Goal: Task Accomplishment & Management: Use online tool/utility

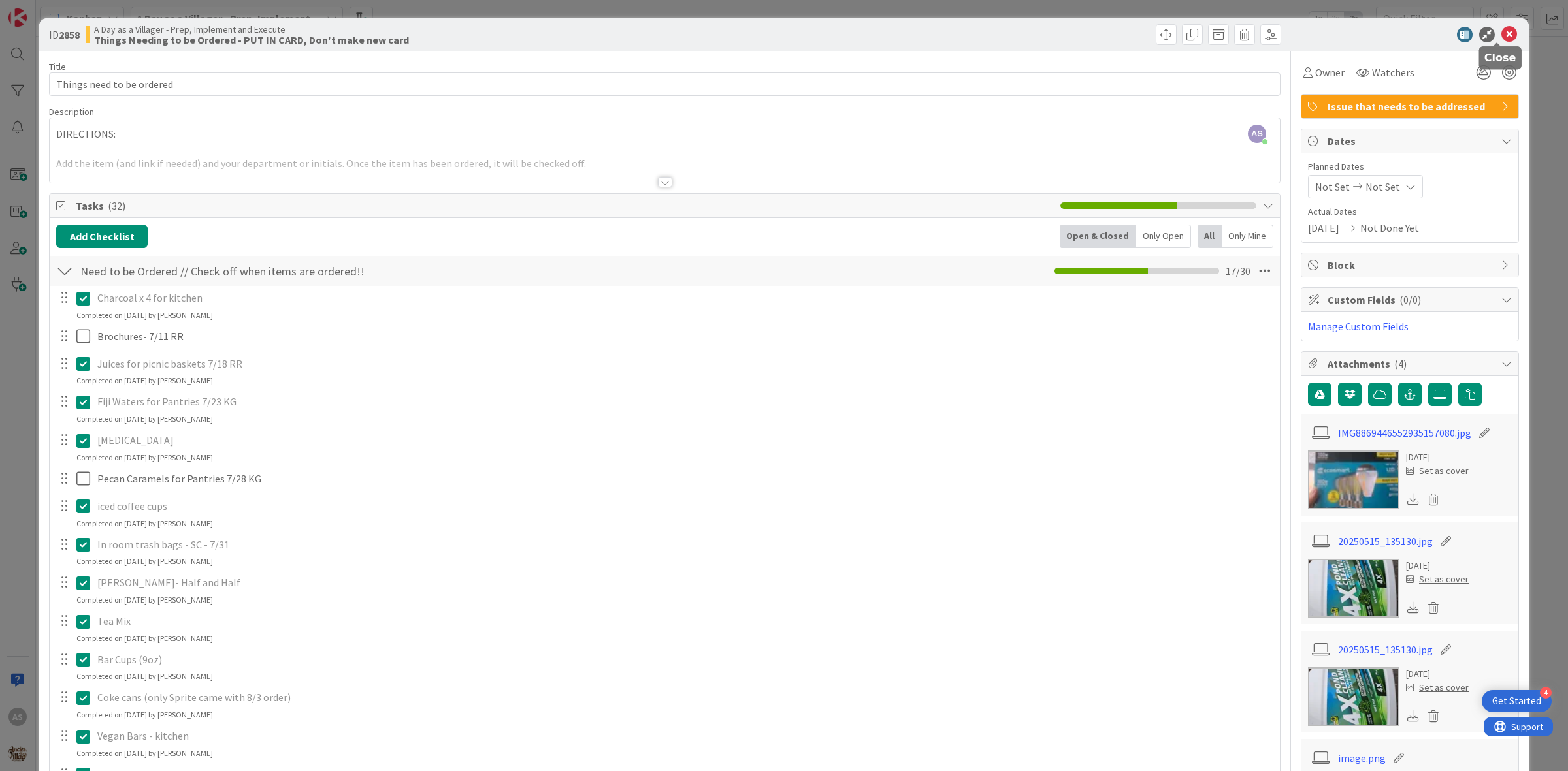
click at [1501, 30] on icon at bounding box center [1509, 35] width 16 height 16
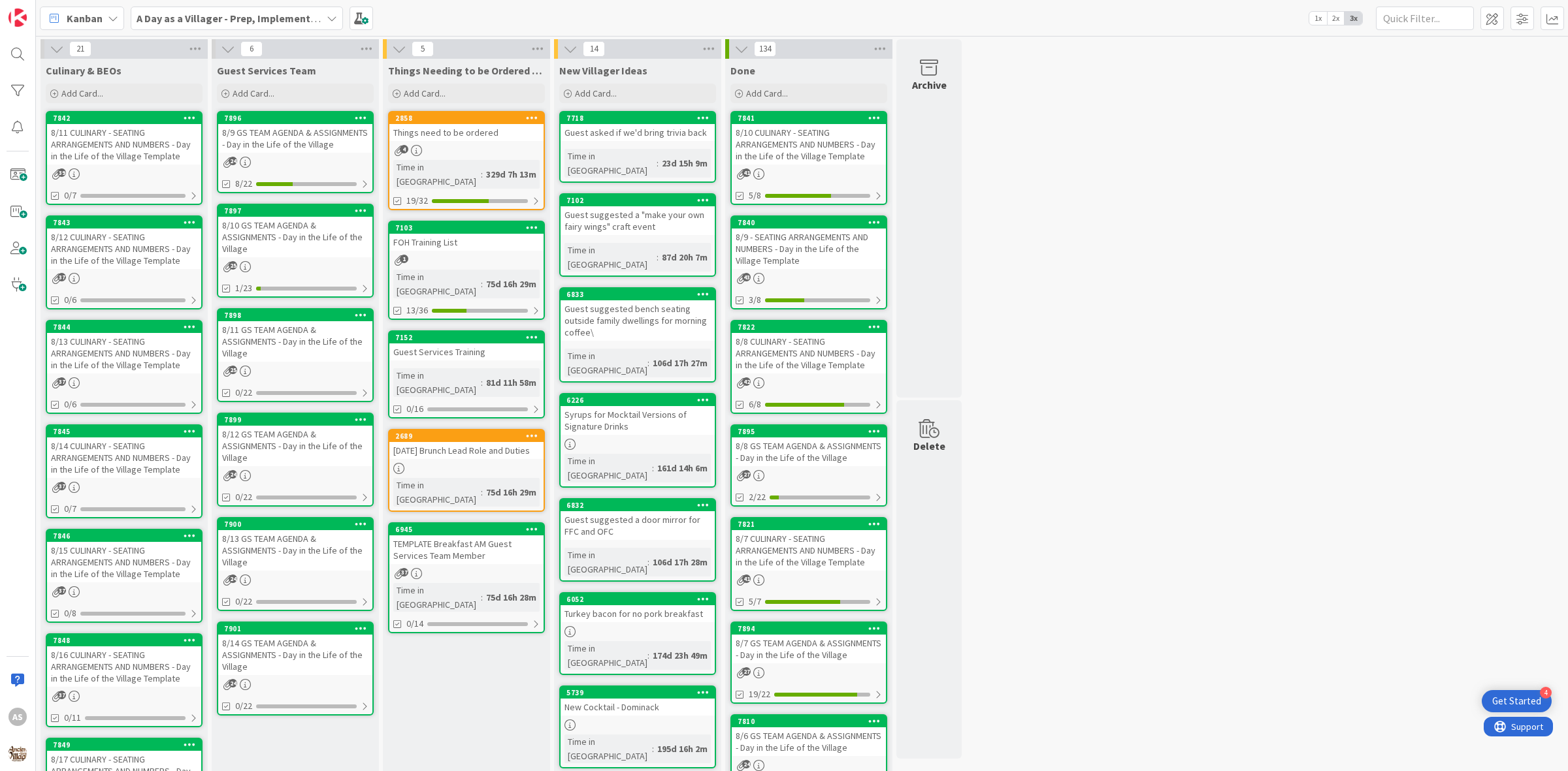
click at [139, 170] on div "39" at bounding box center [124, 173] width 155 height 11
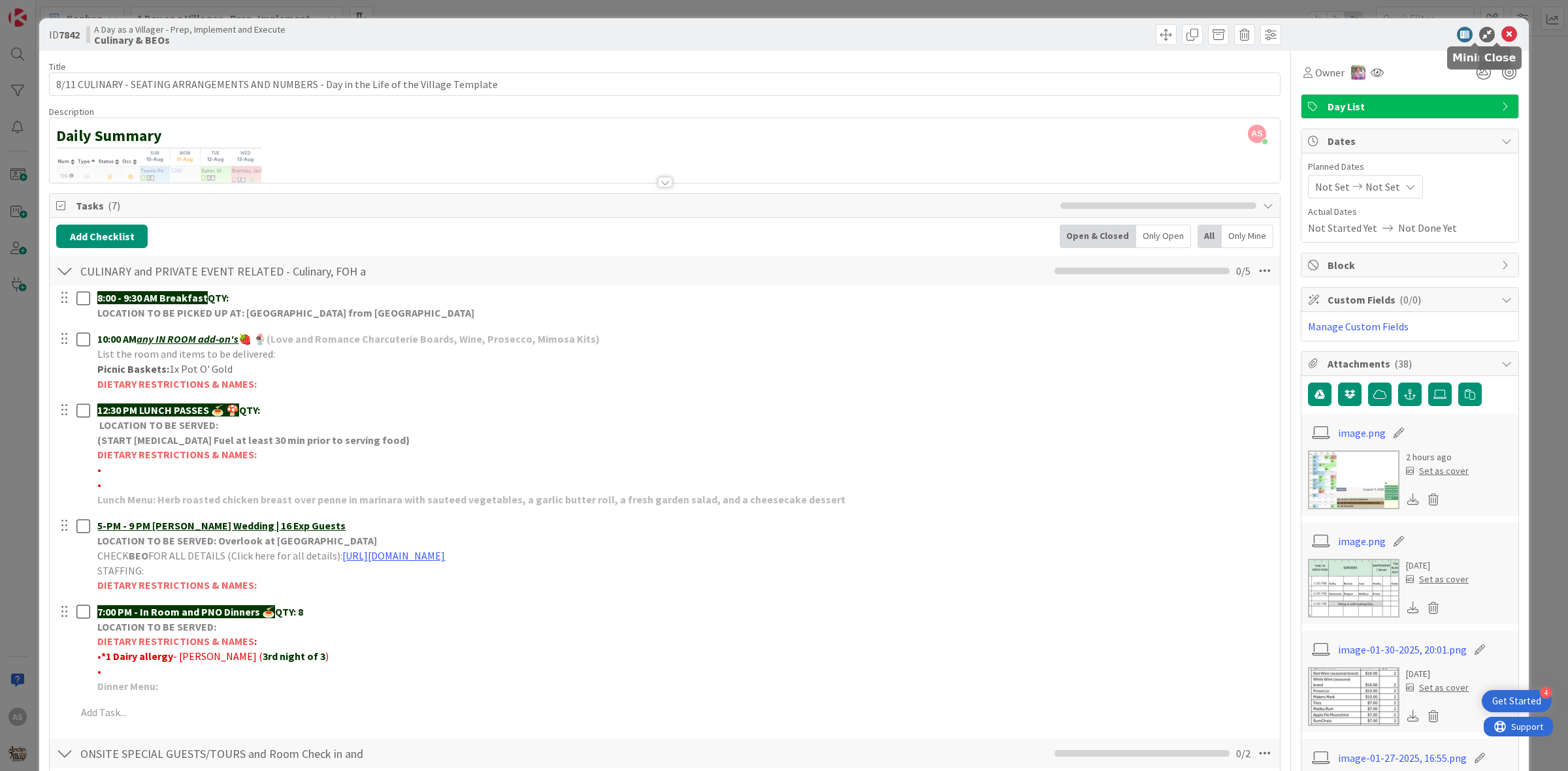
click at [1493, 41] on body "4 Get Started AS Kanban A Day as a Villager - Prep, Implement and Execute 1x 2x…" at bounding box center [784, 385] width 1568 height 771
click at [1501, 30] on icon at bounding box center [1509, 35] width 16 height 16
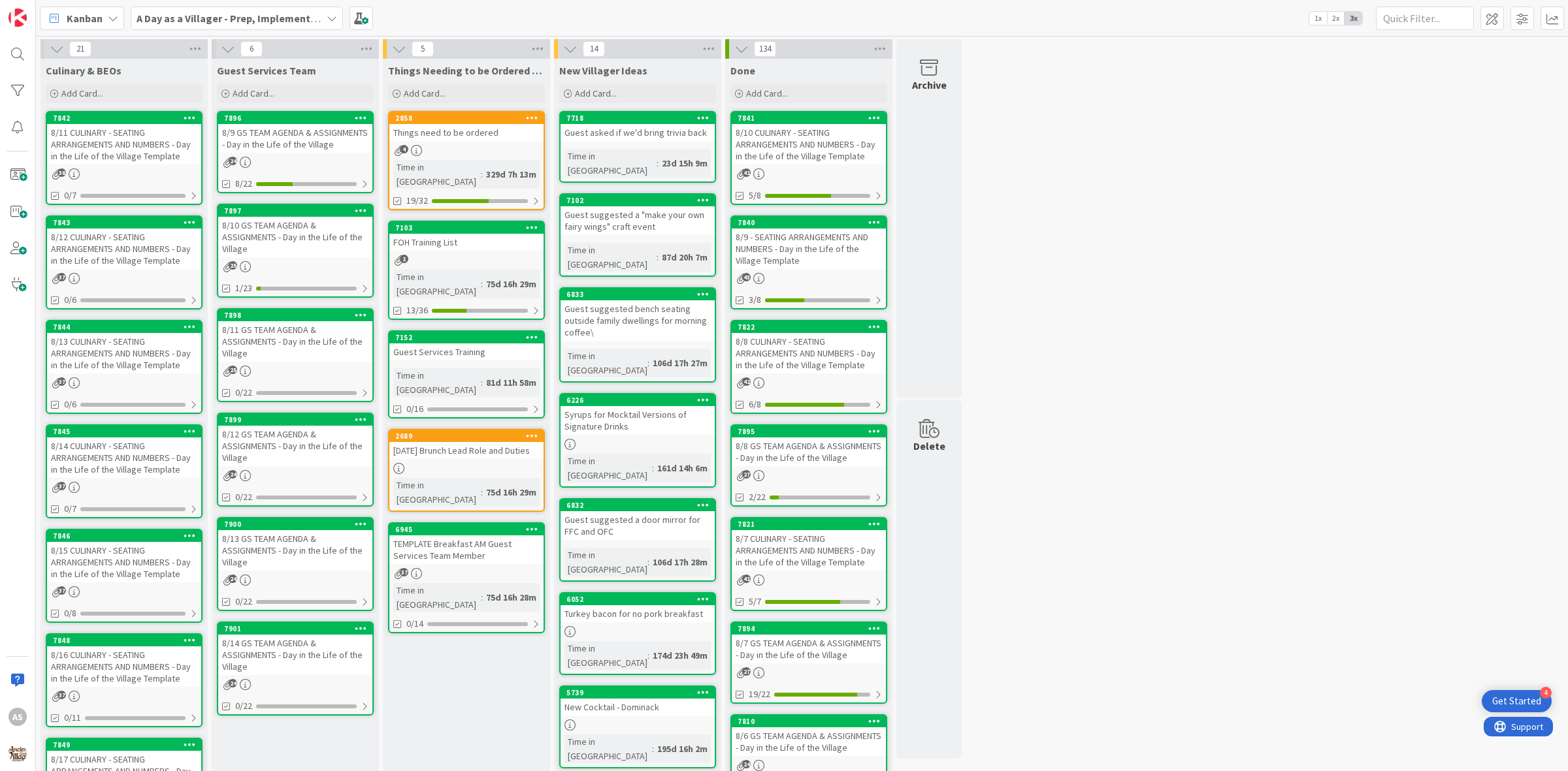
click at [124, 239] on div "8/12 CULINARY - SEATING ARRANGEMENTS AND NUMBERS - Day in the Life of the Villa…" at bounding box center [124, 249] width 155 height 41
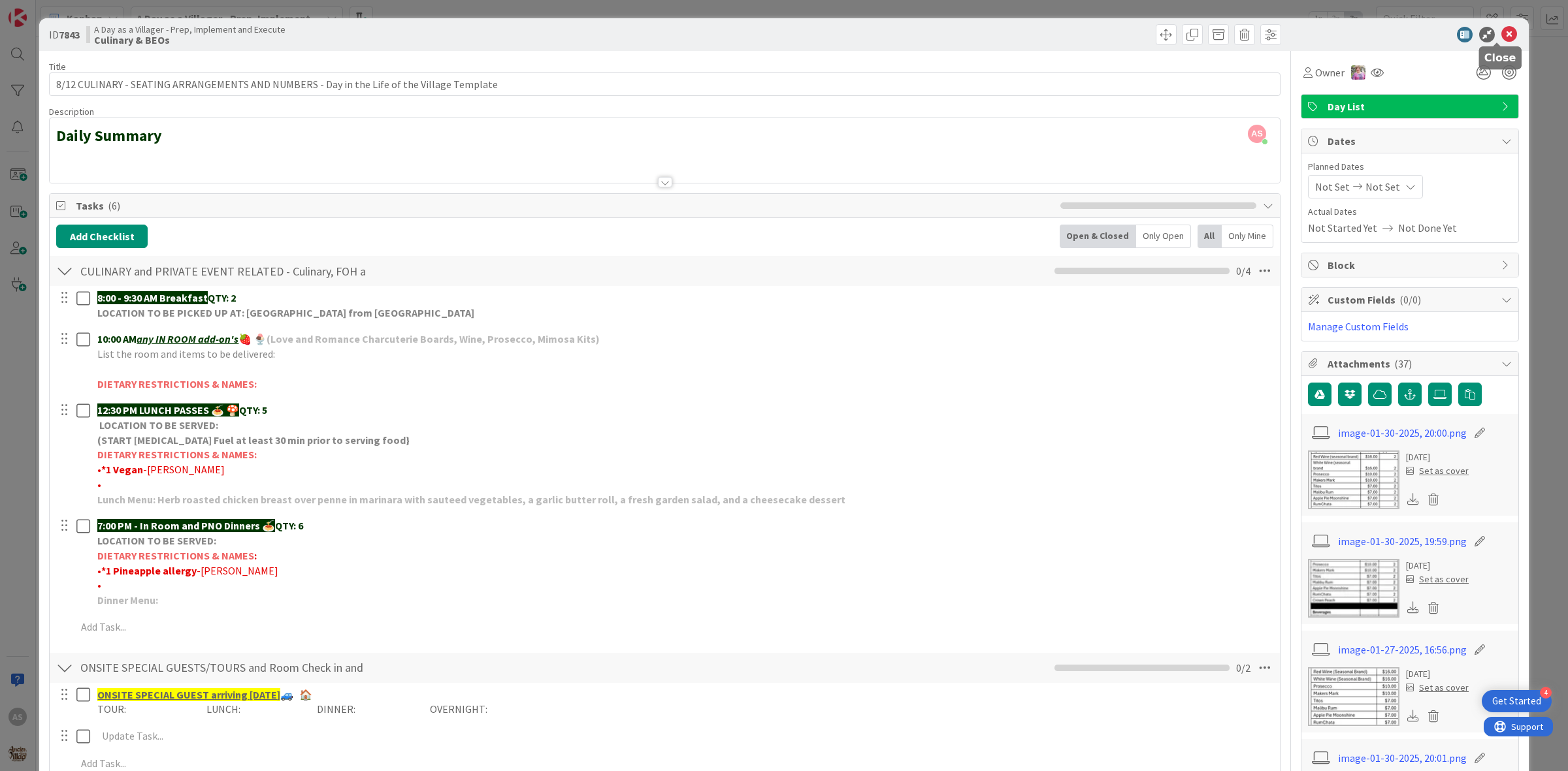
click at [1501, 36] on icon at bounding box center [1509, 35] width 16 height 16
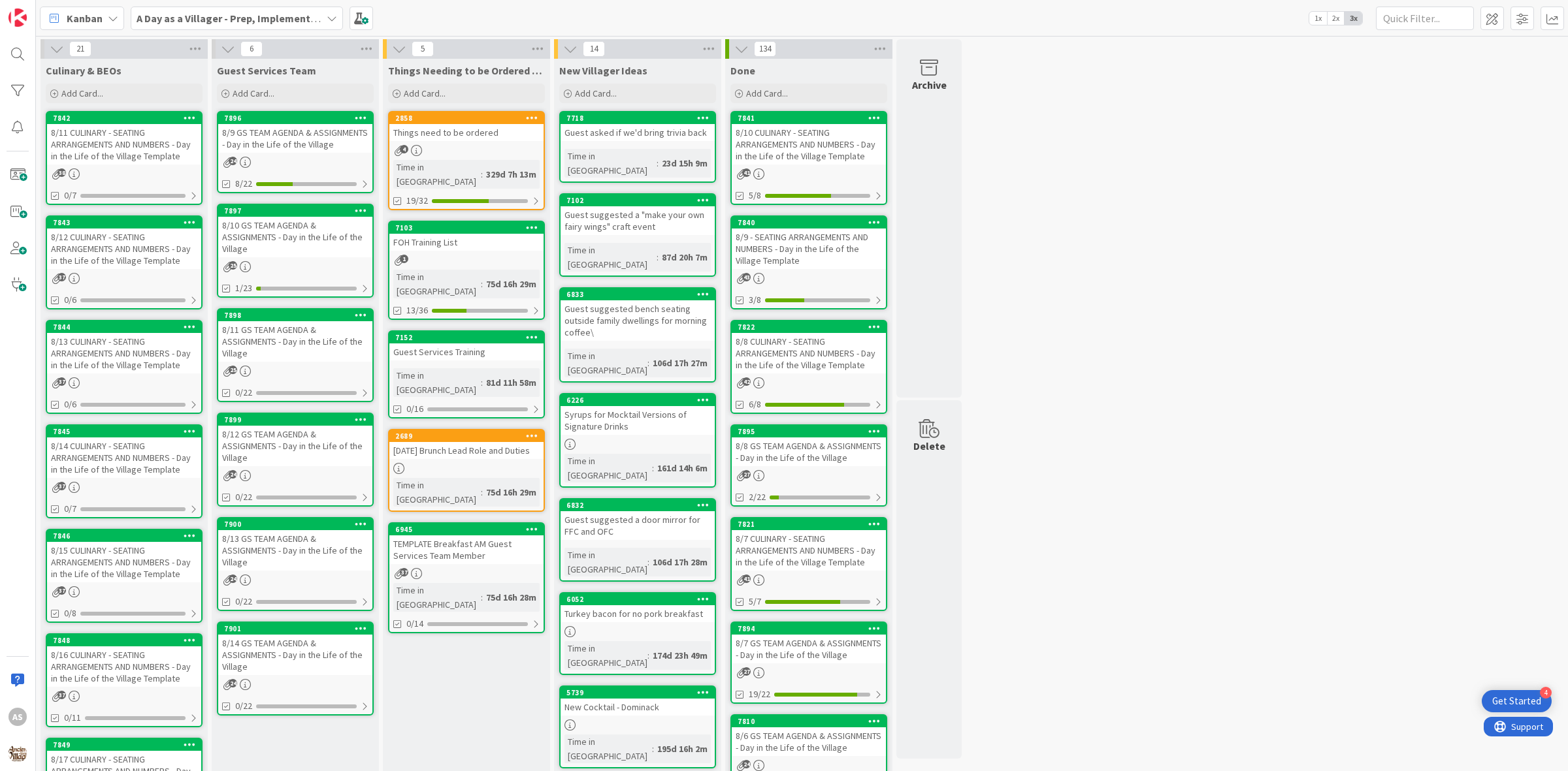
click at [155, 154] on div "8/11 CULINARY - SEATING ARRANGEMENTS AND NUMBERS - Day in the Life of the Villa…" at bounding box center [124, 144] width 155 height 41
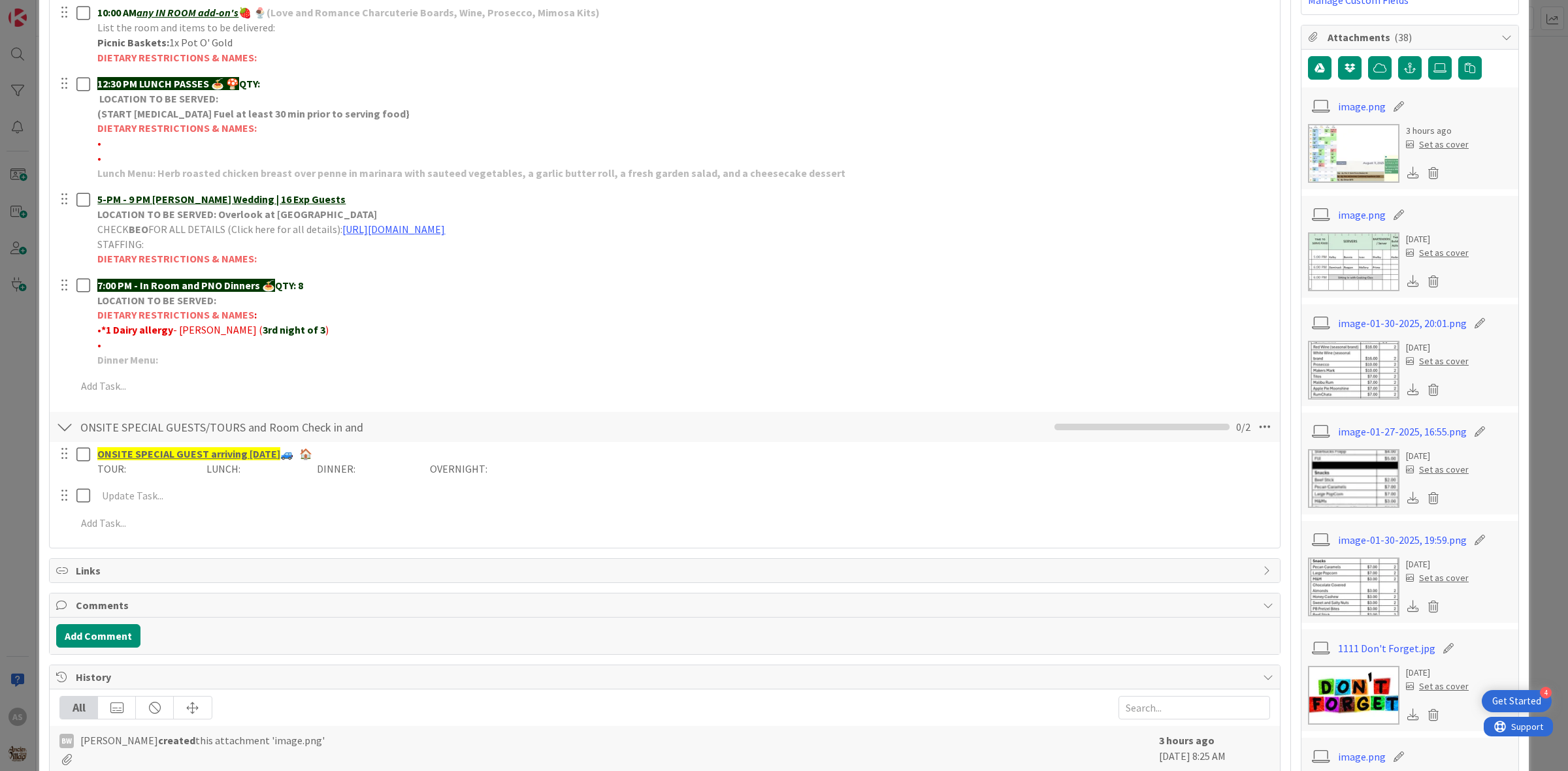
scroll to position [245, 0]
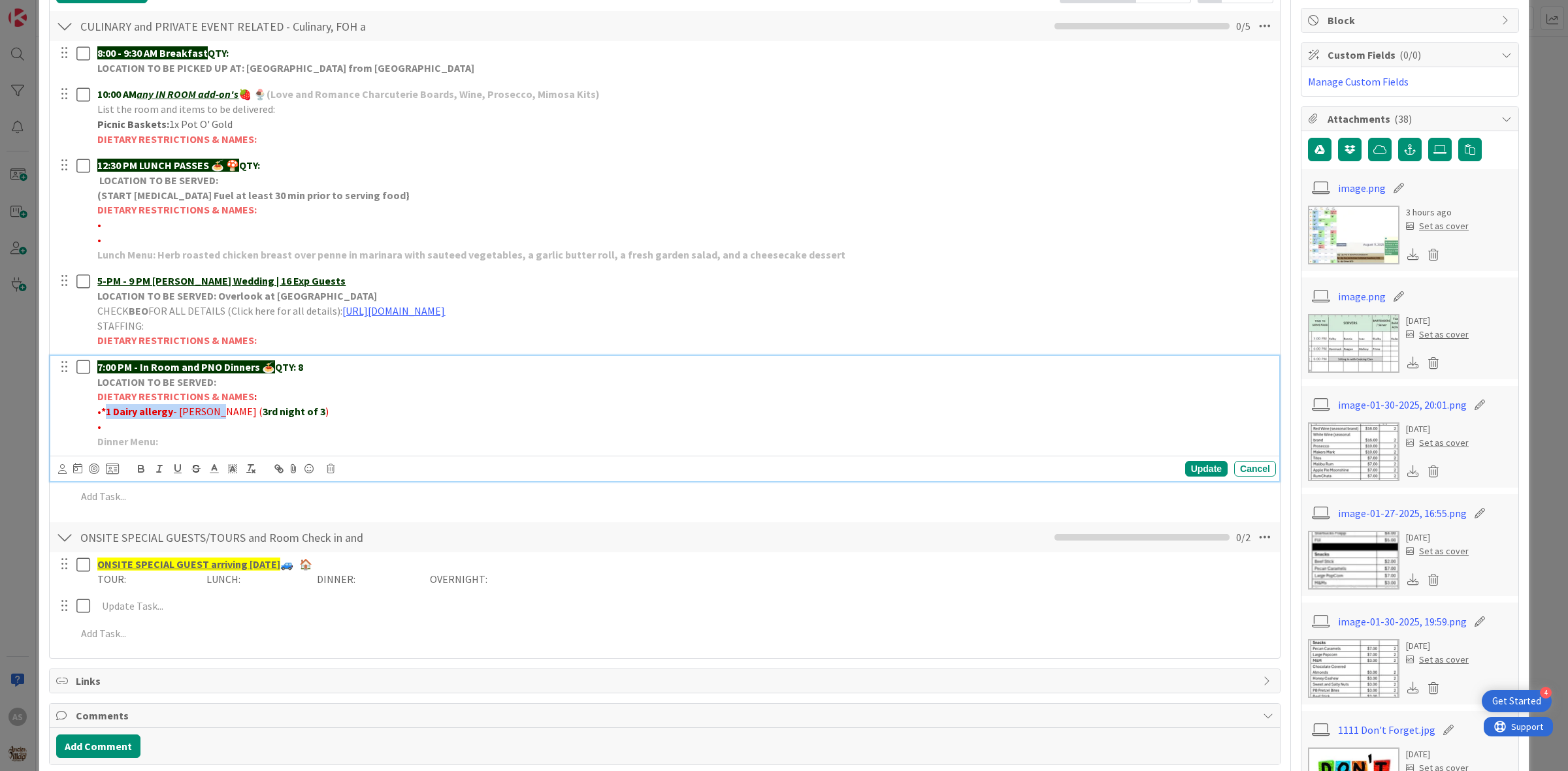
drag, startPoint x: 106, startPoint y: 413, endPoint x: 220, endPoint y: 413, distance: 114.0
click at [220, 413] on p "• *1 Dairy allergy - [PERSON_NAME] ( 3rd night of 3 )" at bounding box center [684, 411] width 1173 height 15
copy p "1 Dairy allergy - [PERSON_NAME]"
click at [1434, 148] on icon at bounding box center [1440, 149] width 13 height 10
click at [1428, 138] on input "file" at bounding box center [1428, 138] width 0 height 0
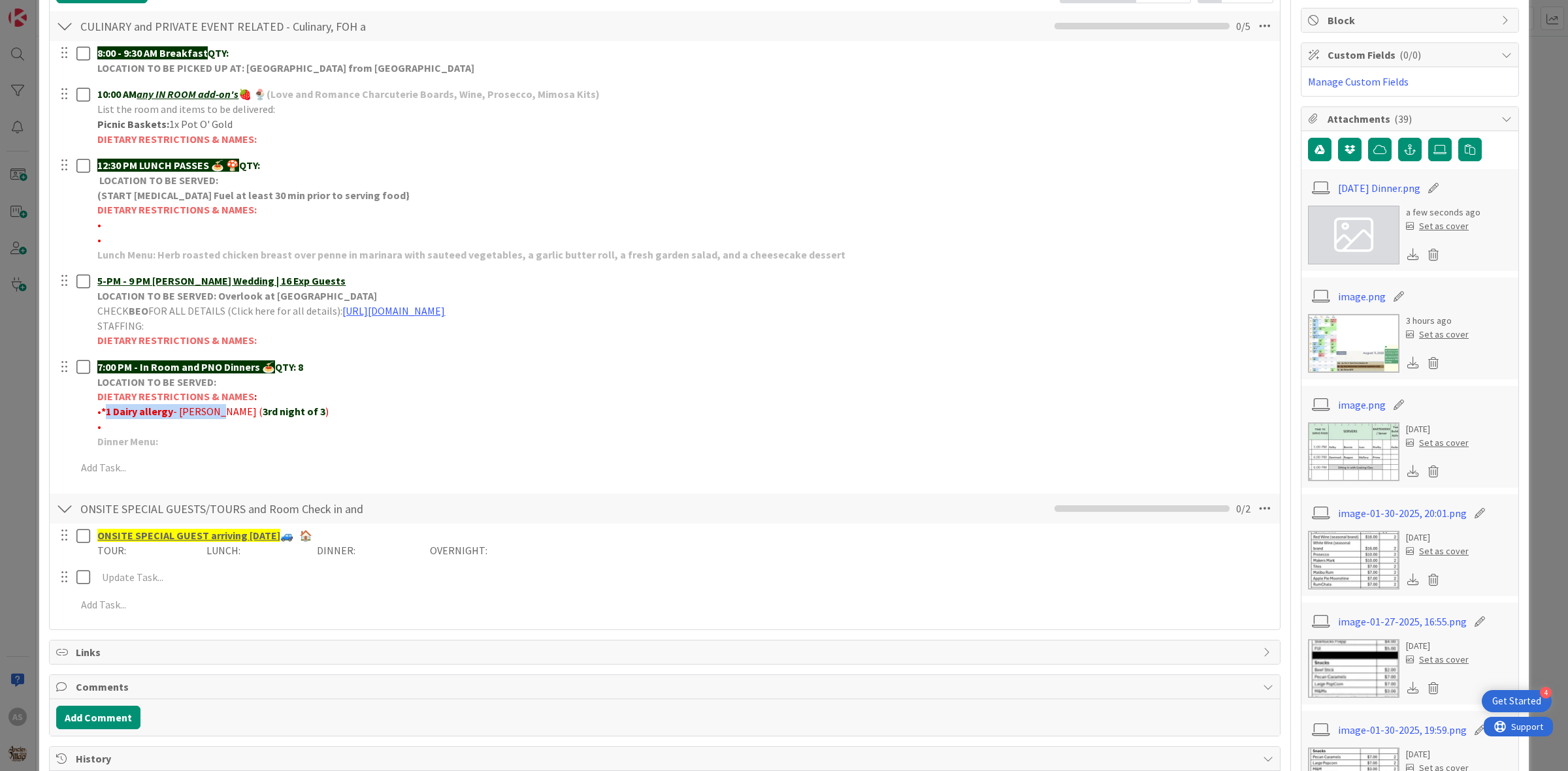
scroll to position [0, 0]
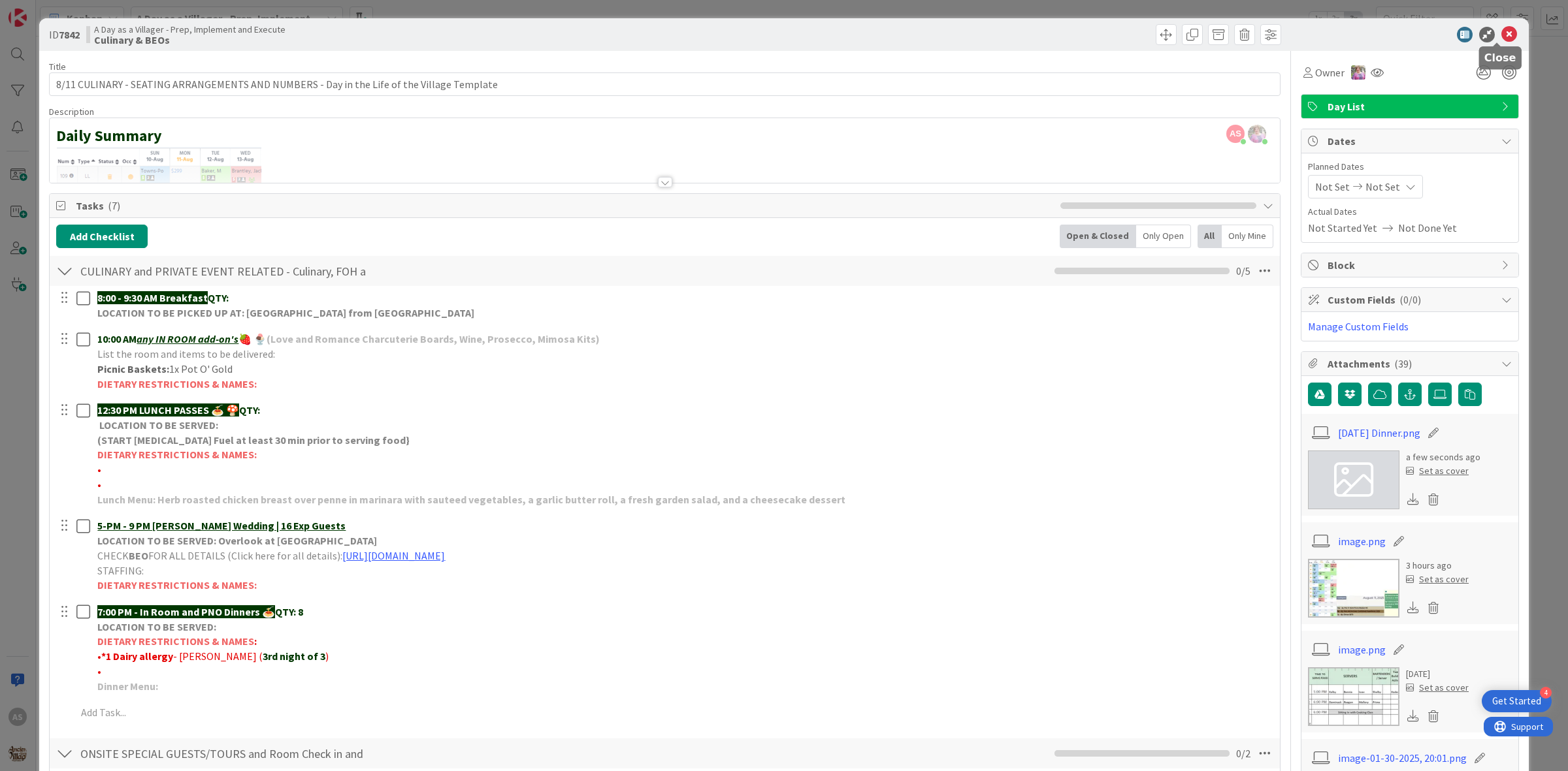
click at [1501, 39] on icon at bounding box center [1509, 35] width 16 height 16
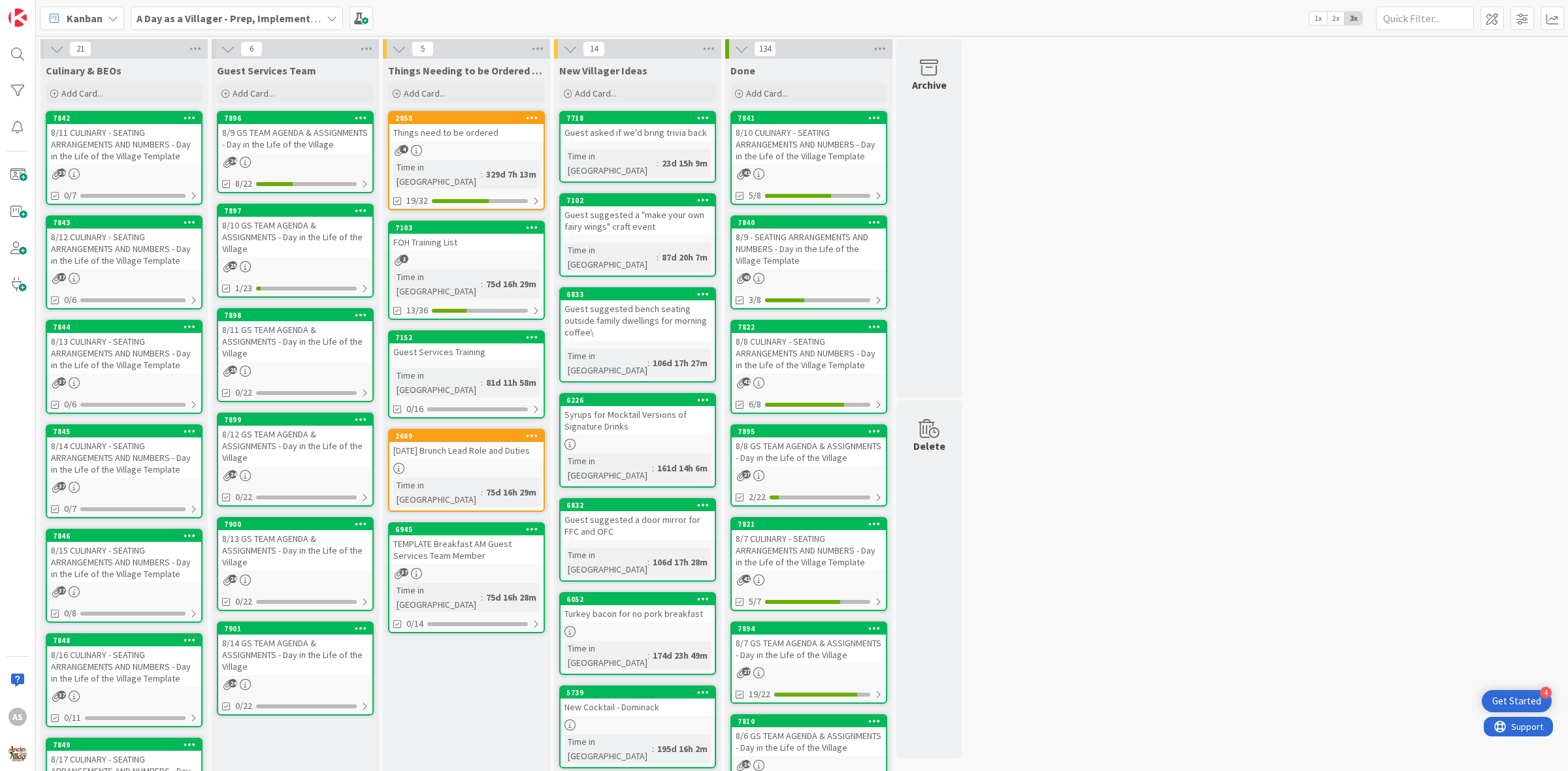
click at [119, 237] on div "8/12 CULINARY - SEATING ARRANGEMENTS AND NUMBERS - Day in the Life of the Villa…" at bounding box center [124, 249] width 155 height 41
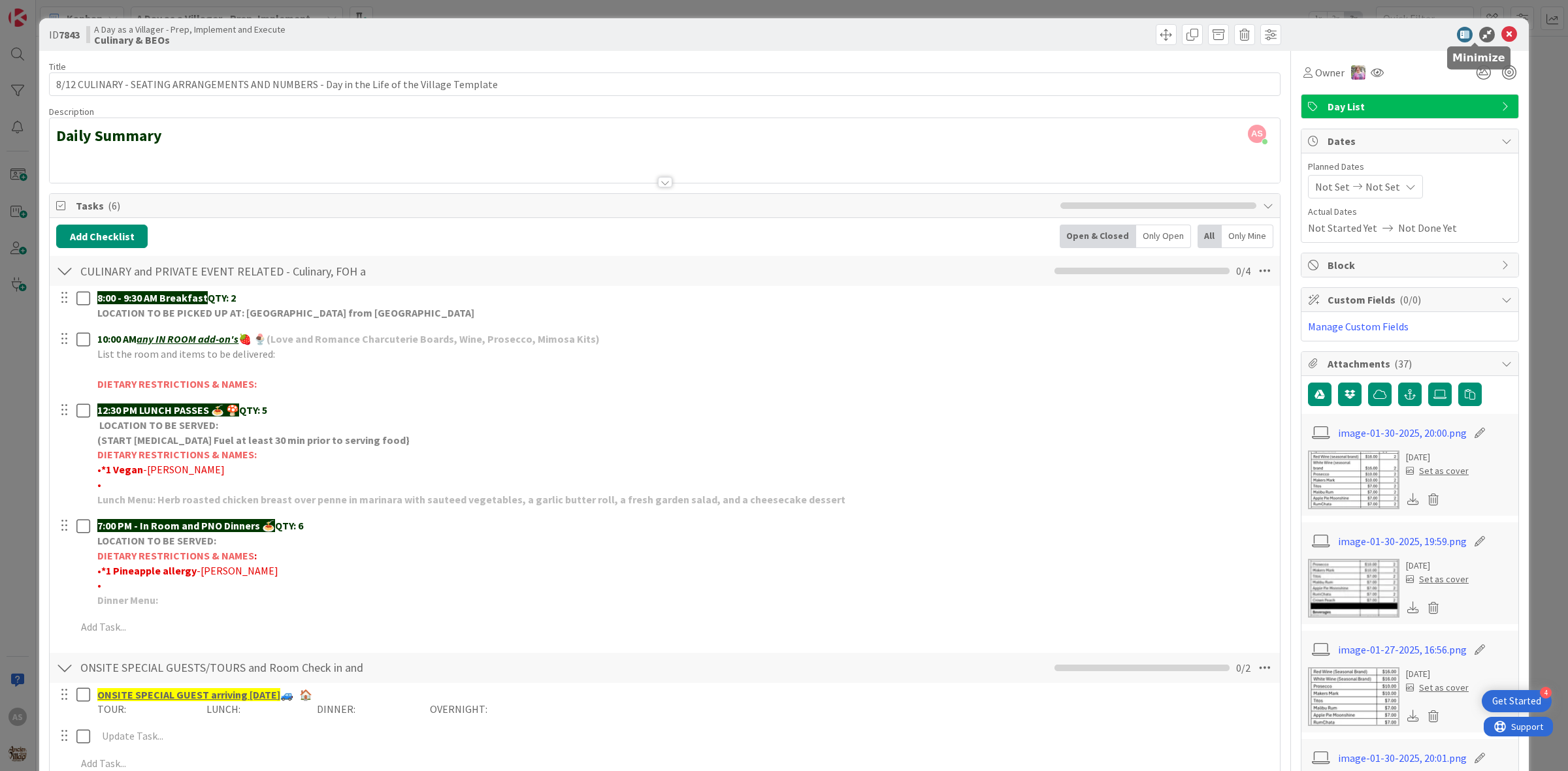
click at [1501, 41] on icon at bounding box center [1509, 35] width 16 height 16
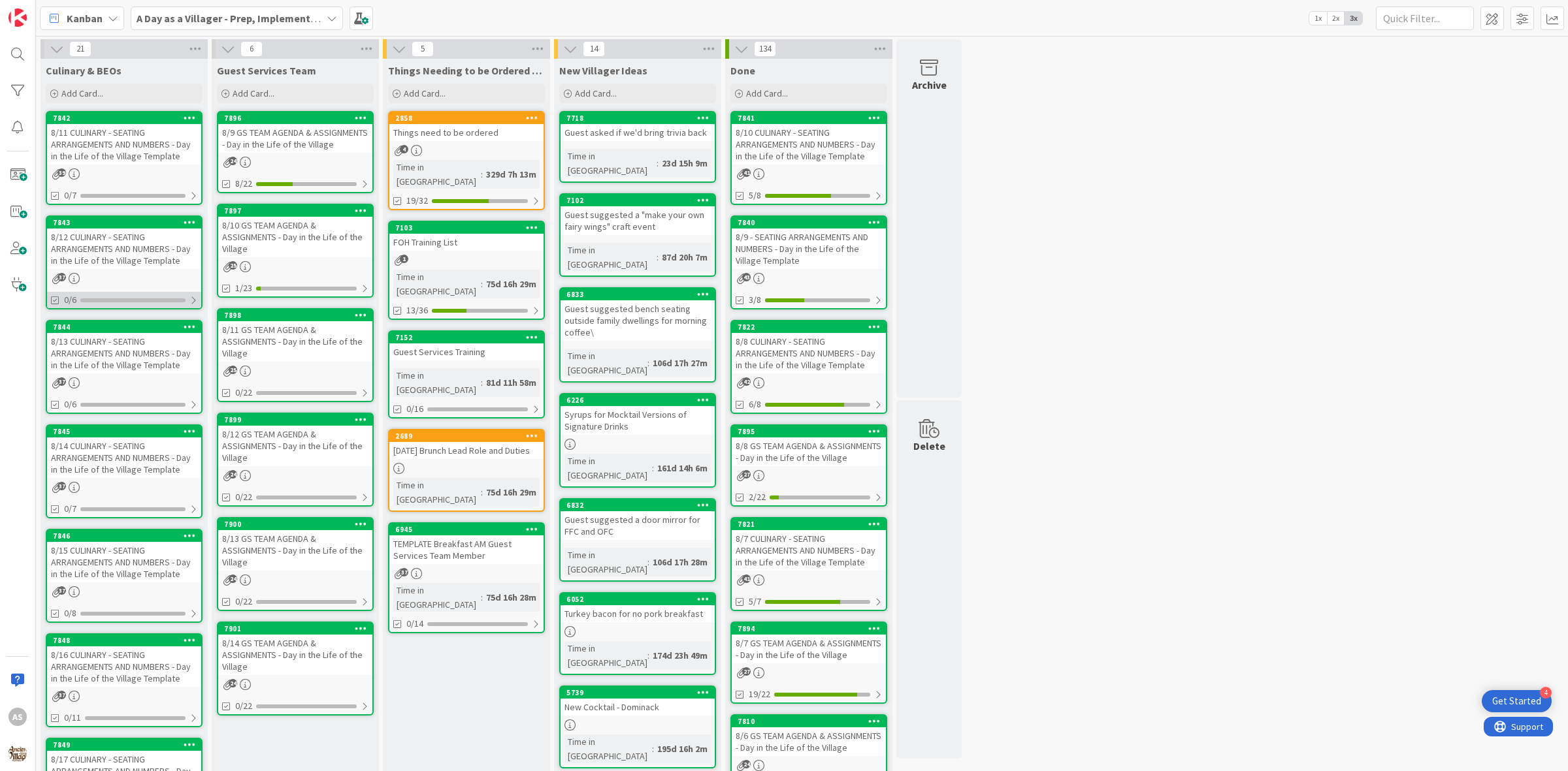
click at [136, 292] on div "0/6" at bounding box center [124, 300] width 155 height 17
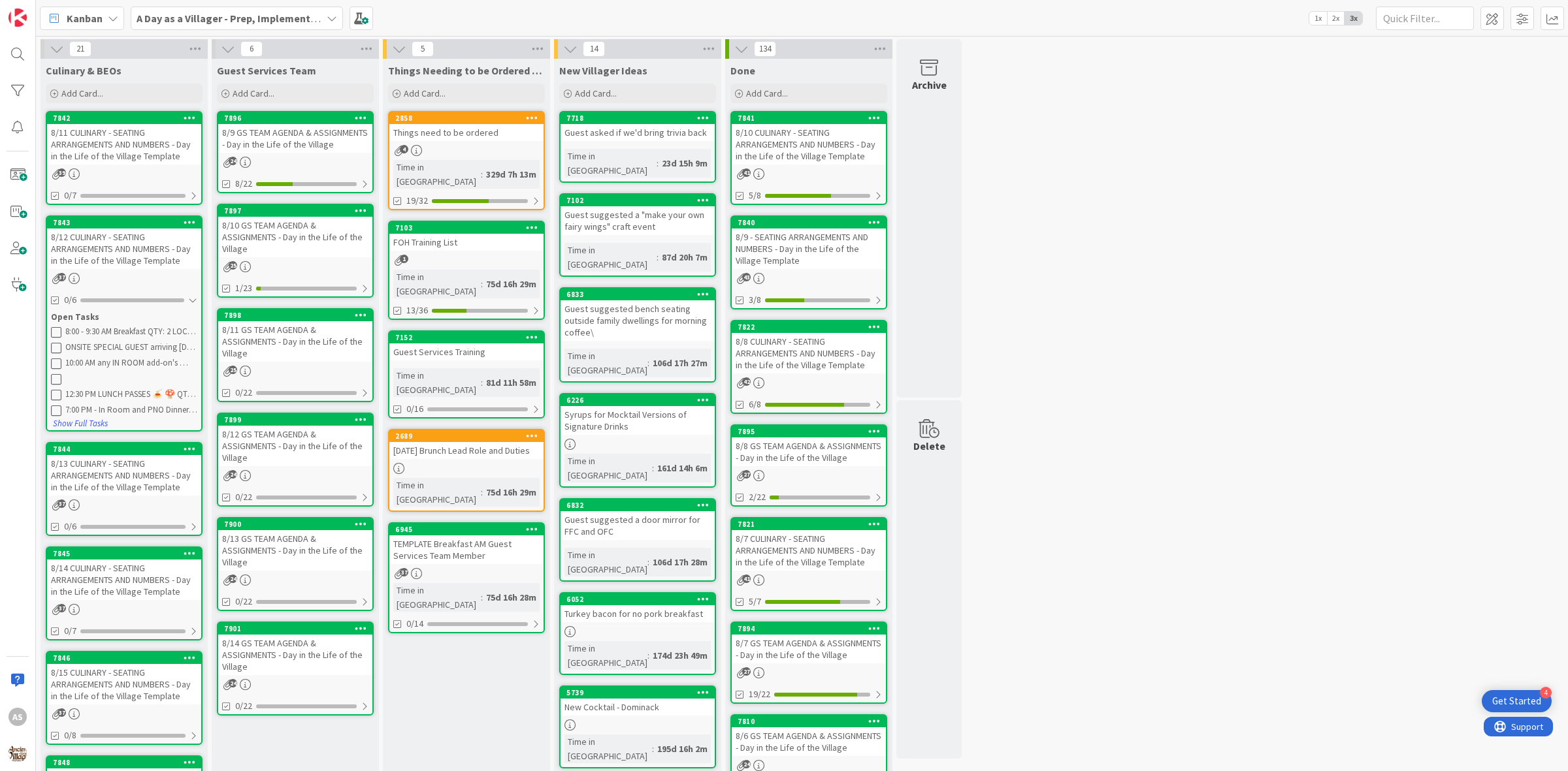
click at [154, 236] on div "8/12 CULINARY - SEATING ARRANGEMENTS AND NUMBERS - Day in the Life of the Villa…" at bounding box center [124, 249] width 155 height 41
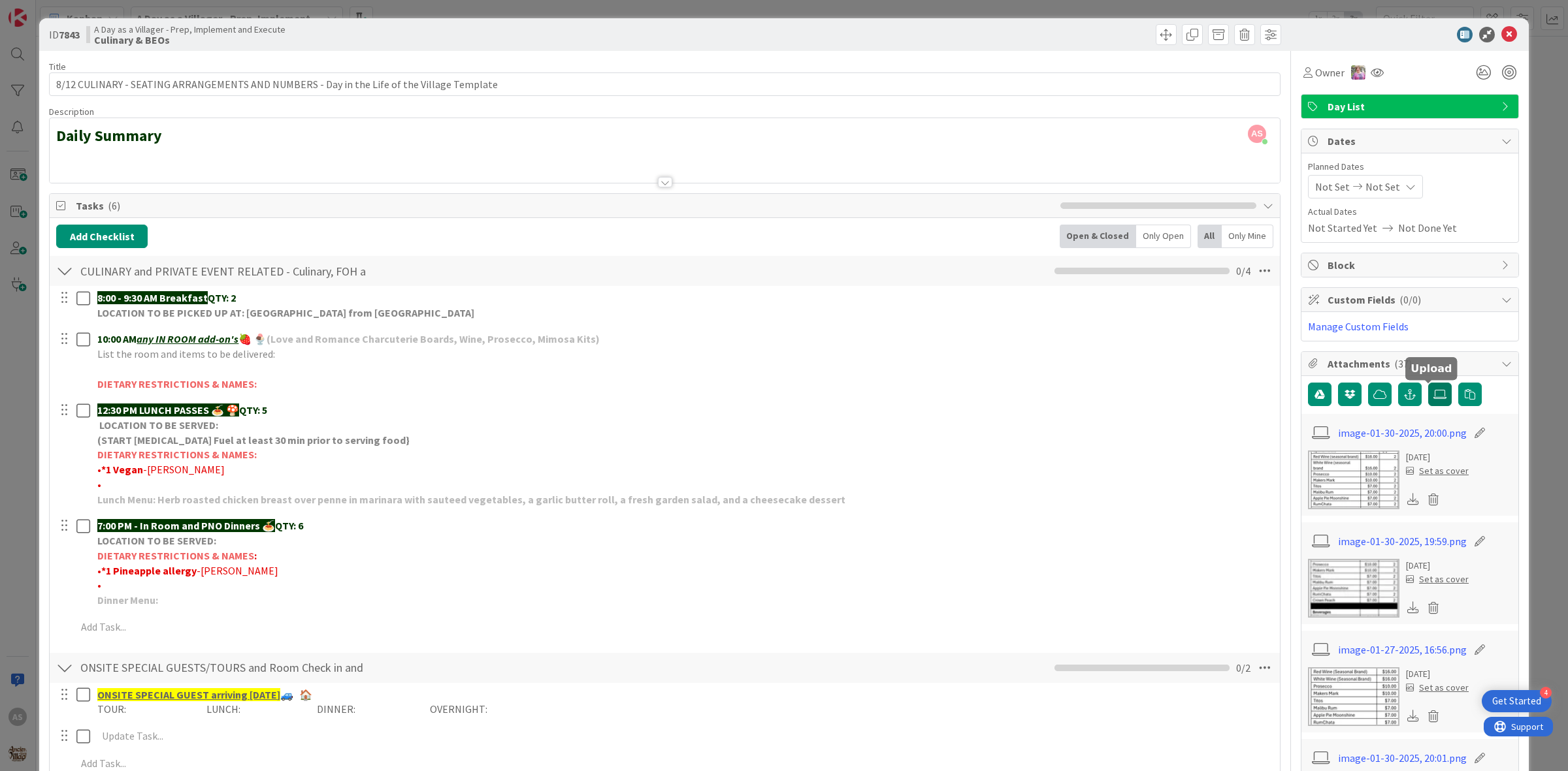
click at [1432, 400] on label at bounding box center [1440, 395] width 23 height 23
click at [1428, 383] on input "file" at bounding box center [1428, 383] width 0 height 0
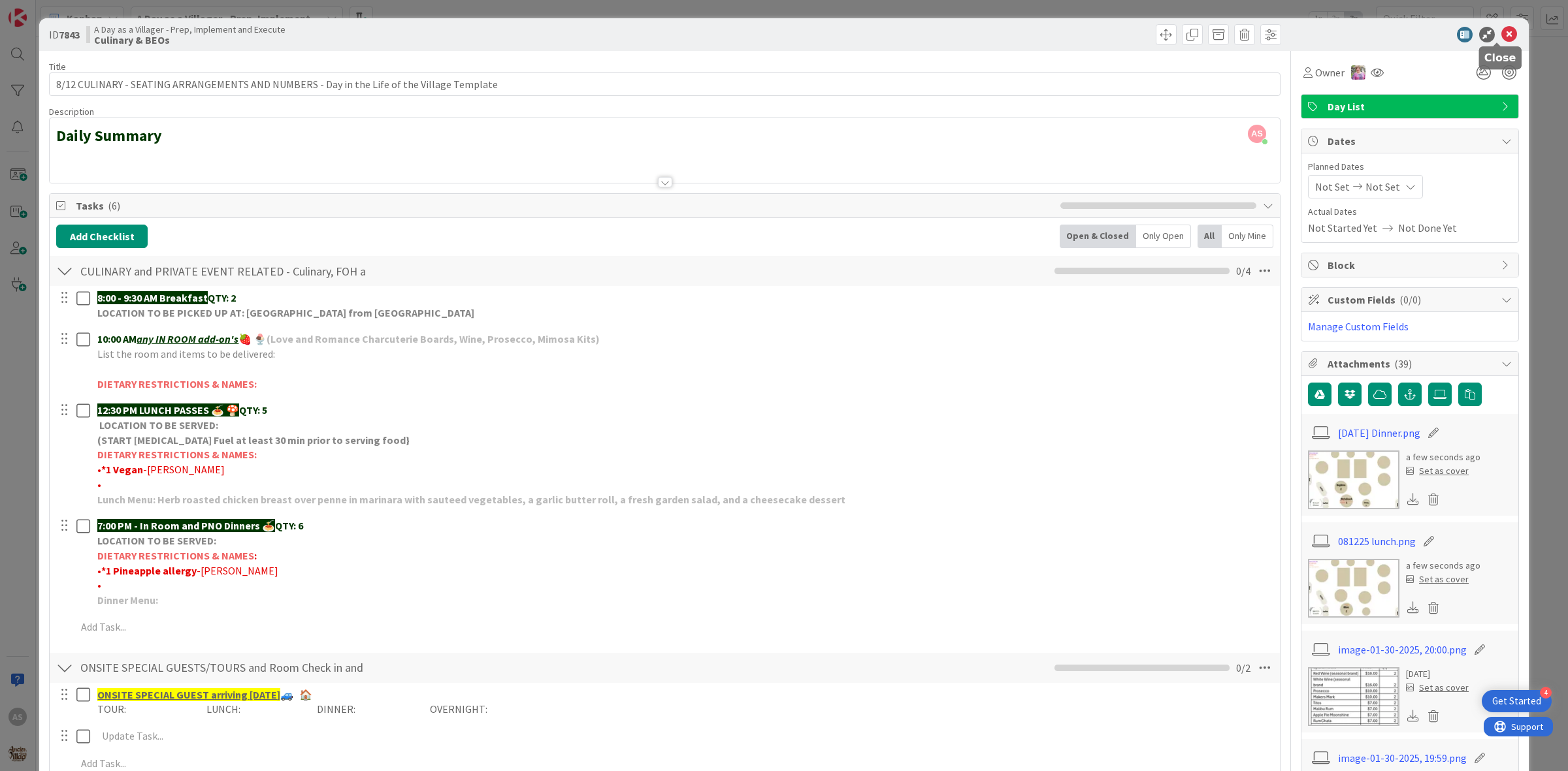
click at [1501, 33] on icon at bounding box center [1509, 35] width 16 height 16
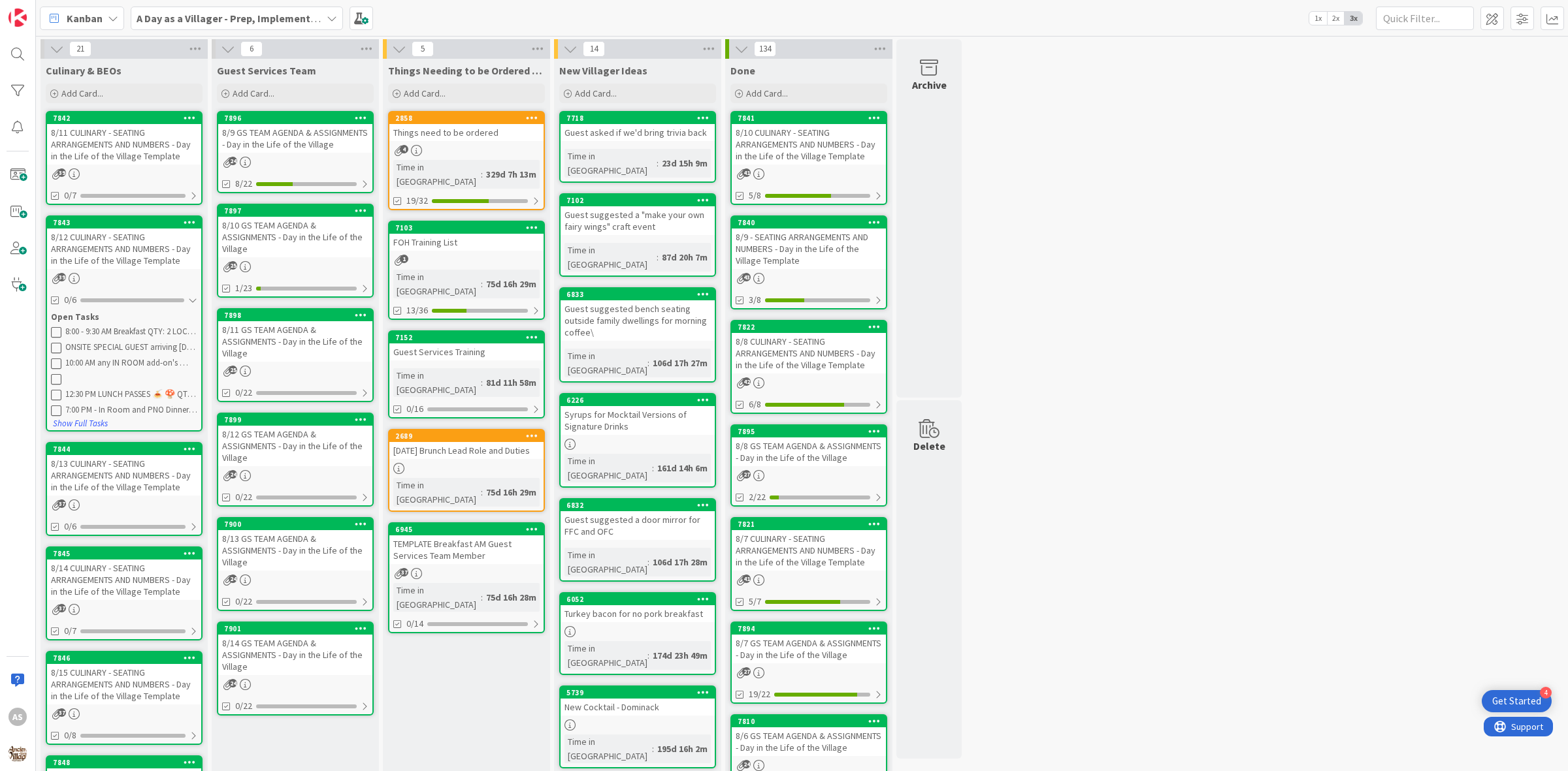
click at [116, 467] on div "8/13 CULINARY - SEATING ARRANGEMENTS AND NUMBERS - Day in the Life of the Villa…" at bounding box center [124, 476] width 155 height 41
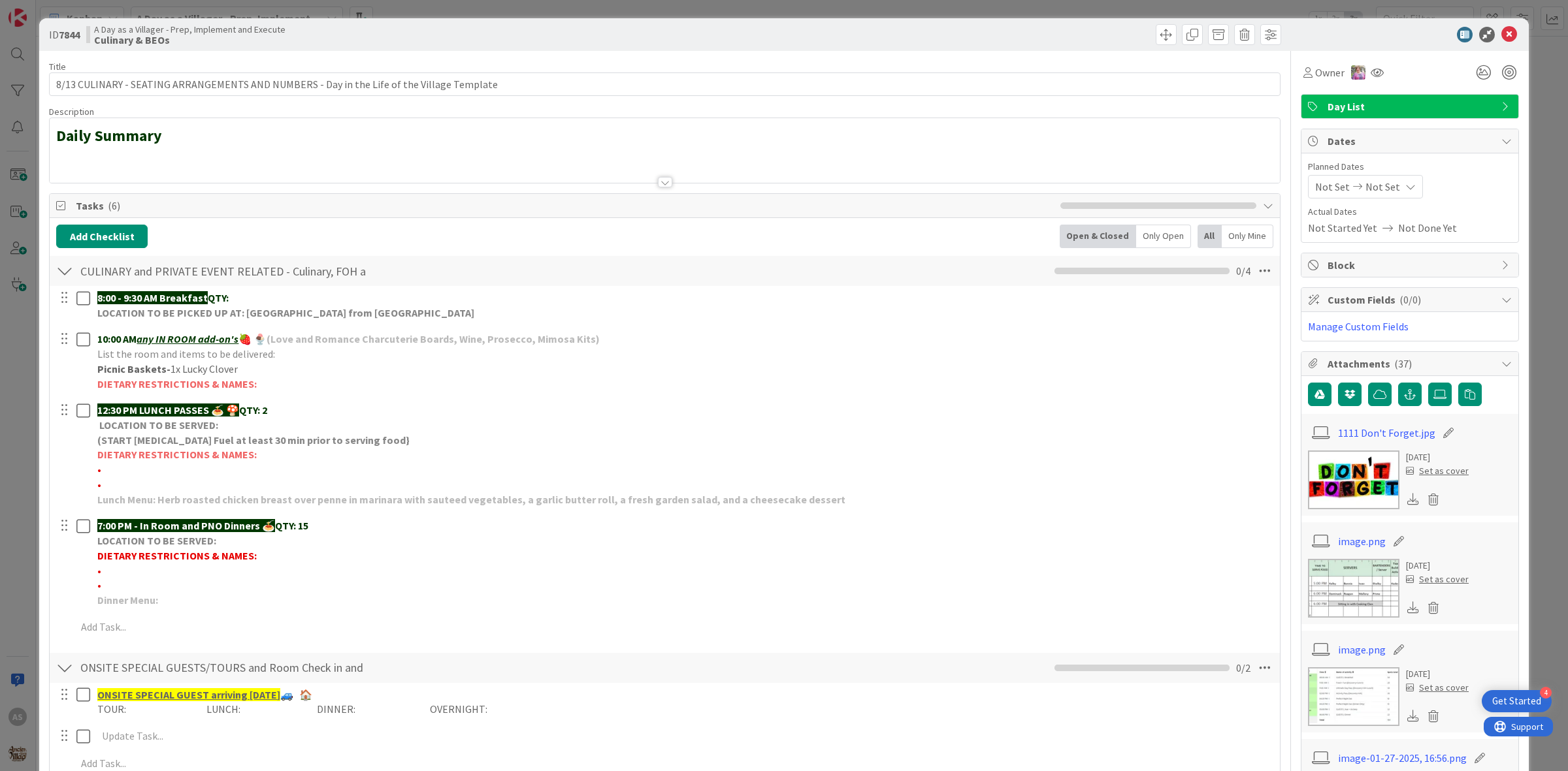
scroll to position [163, 0]
